Goal: Find contact information: Find contact information

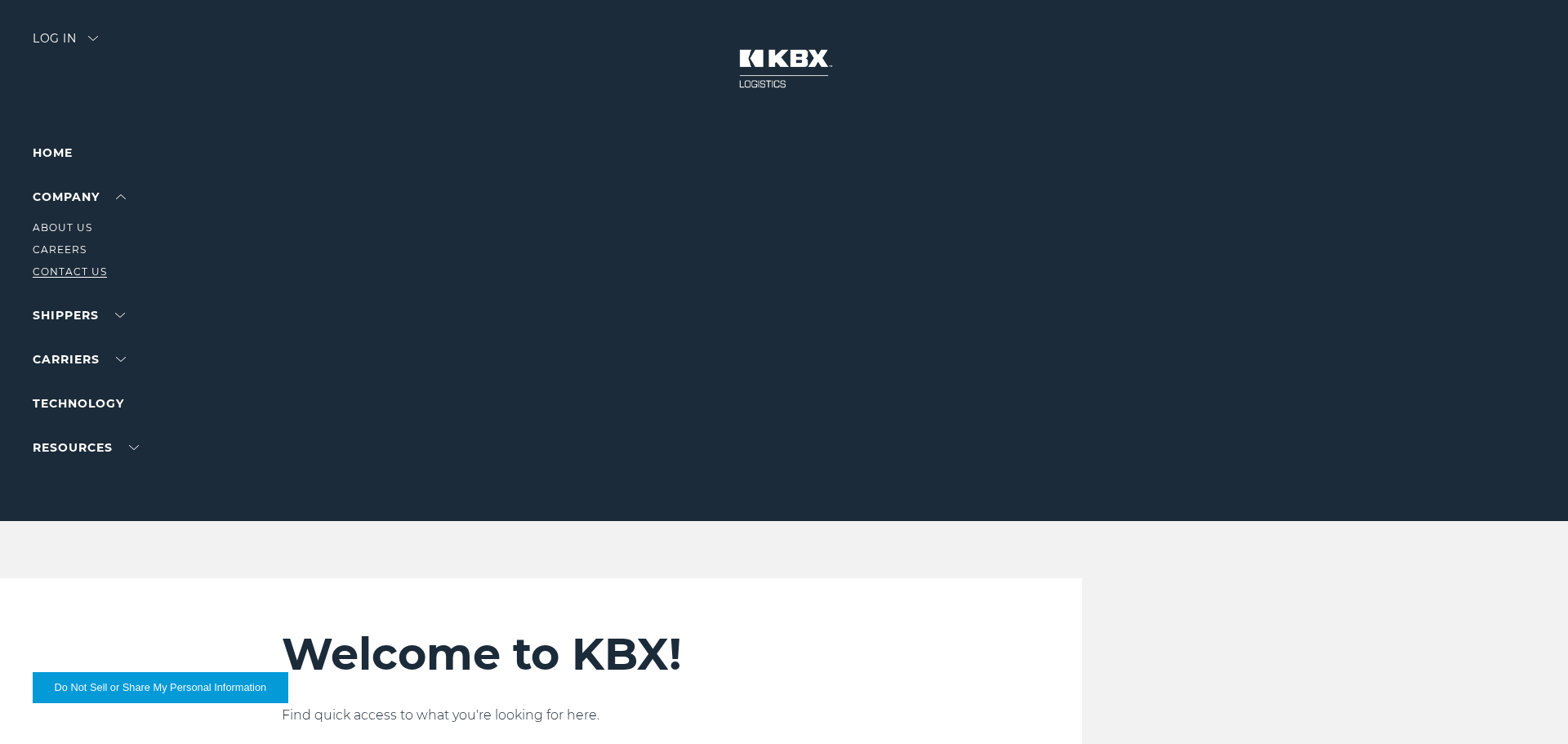
click at [68, 271] on link "Contact Us" at bounding box center [69, 271] width 74 height 12
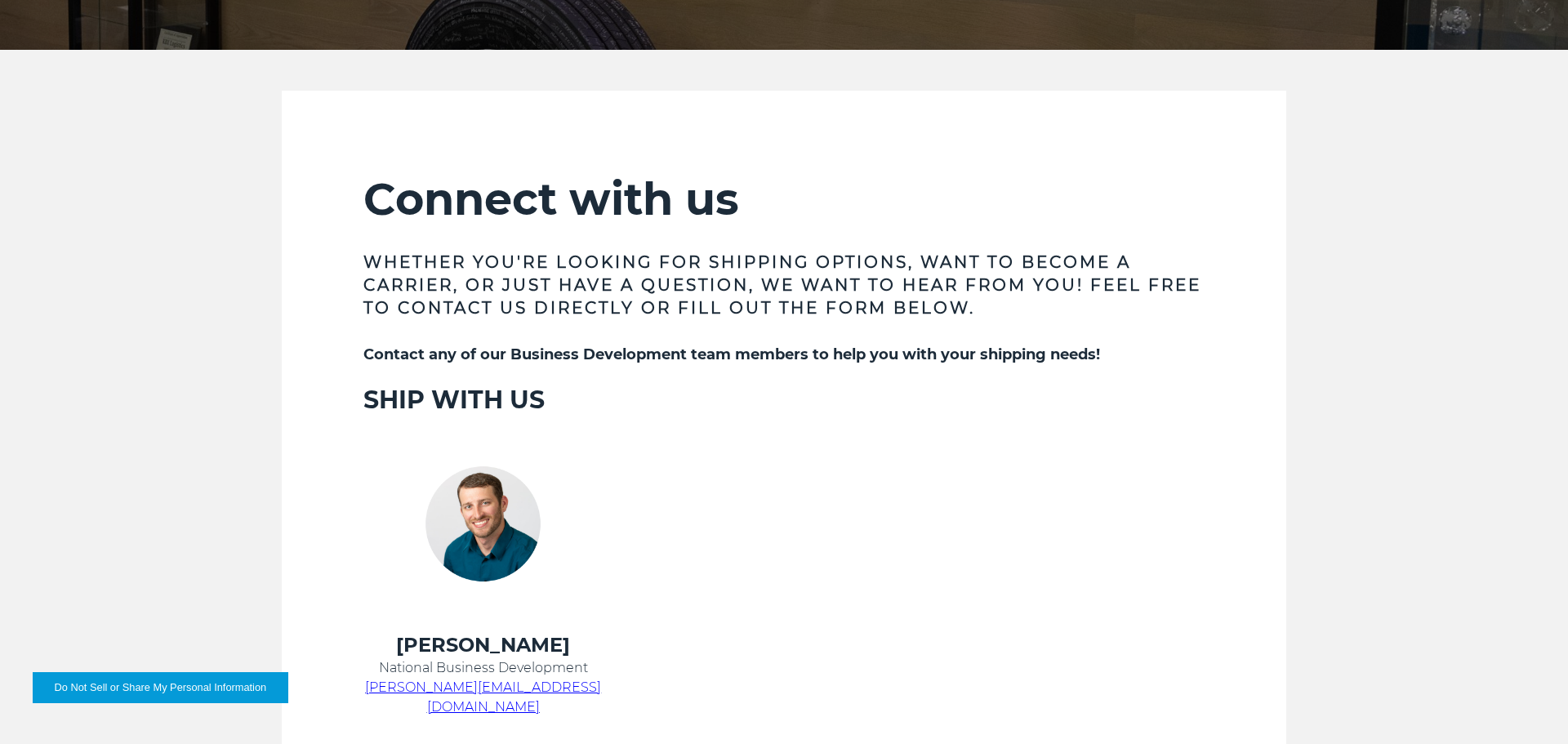
scroll to position [536, 0]
